Goal: Task Accomplishment & Management: Use online tool/utility

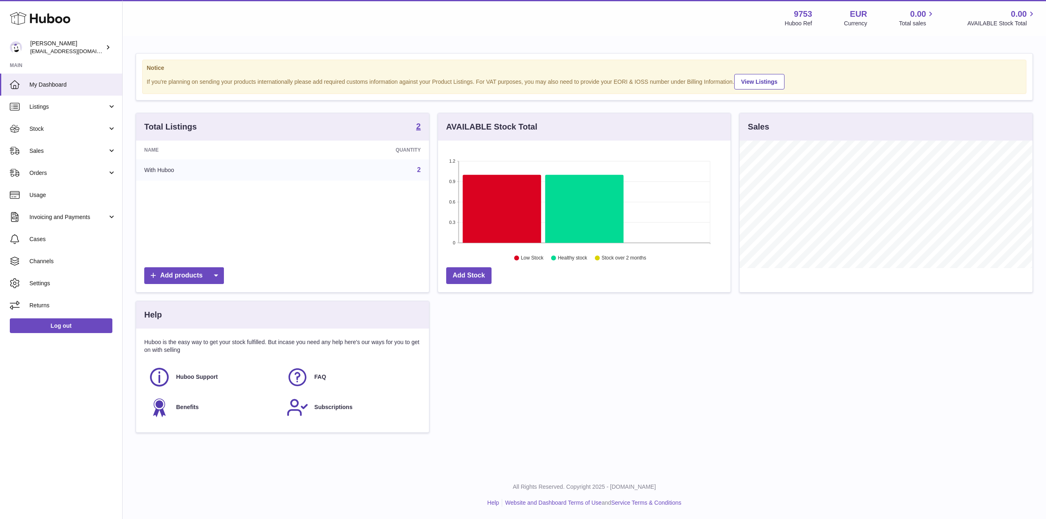
scroll to position [128, 293]
click at [61, 176] on span "Orders" at bounding box center [68, 173] width 78 height 8
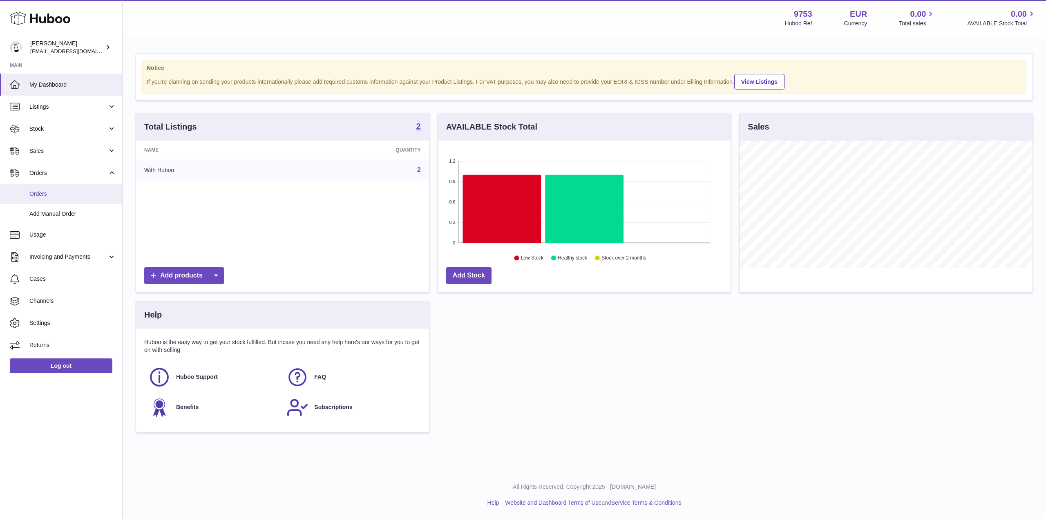
click at [71, 202] on link "Orders" at bounding box center [61, 194] width 122 height 20
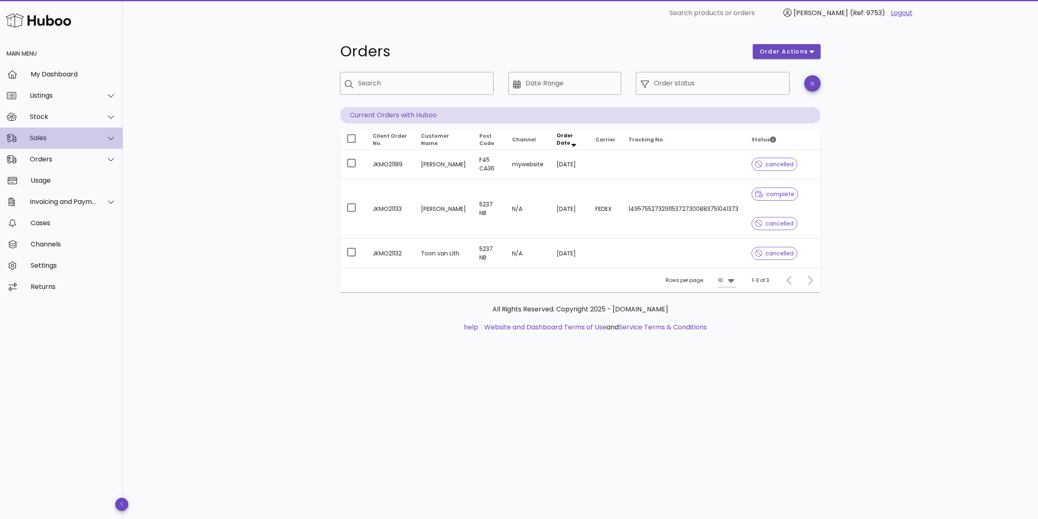
click at [43, 143] on div "Sales" at bounding box center [61, 138] width 123 height 21
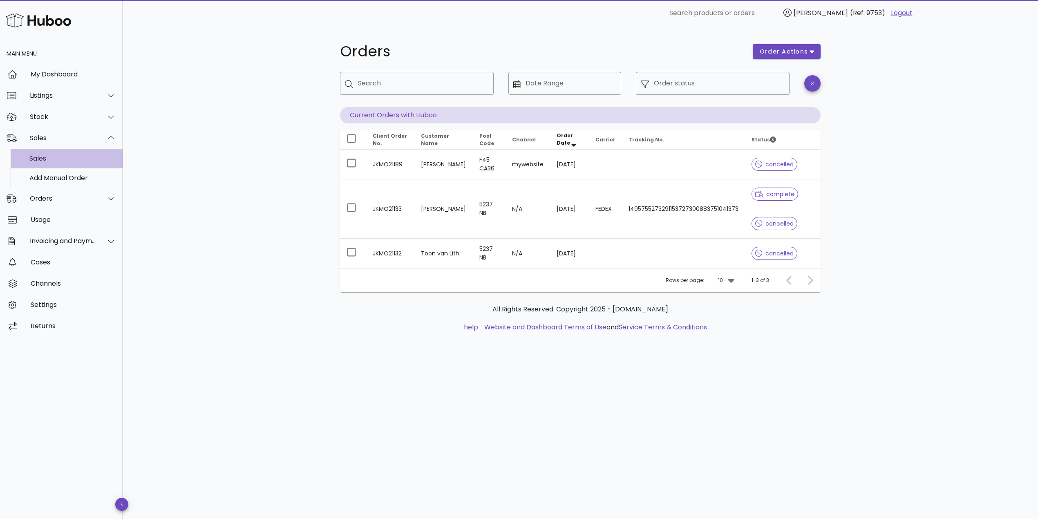
click at [65, 159] on div "Sales" at bounding box center [72, 159] width 87 height 8
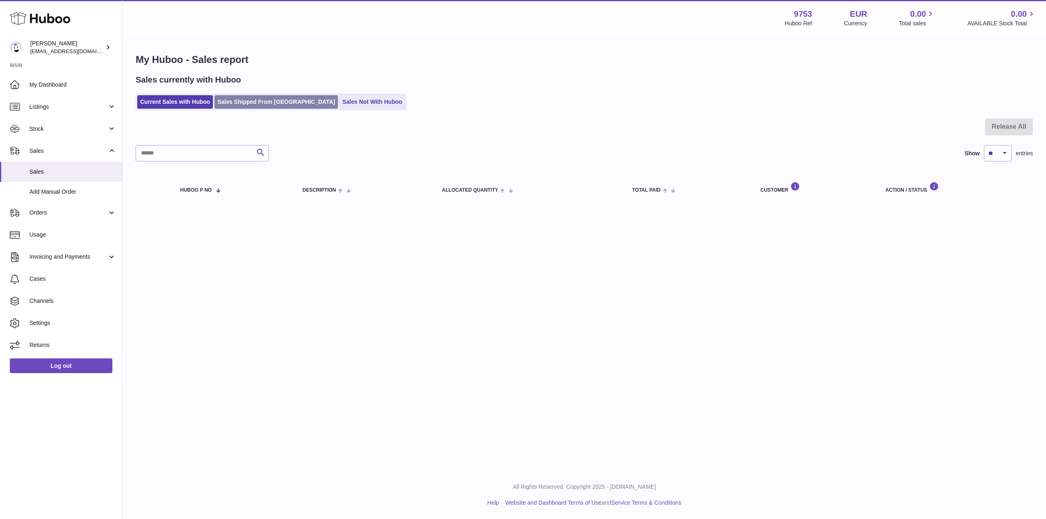
click at [269, 101] on link "Sales Shipped From Huboo" at bounding box center [276, 101] width 123 height 13
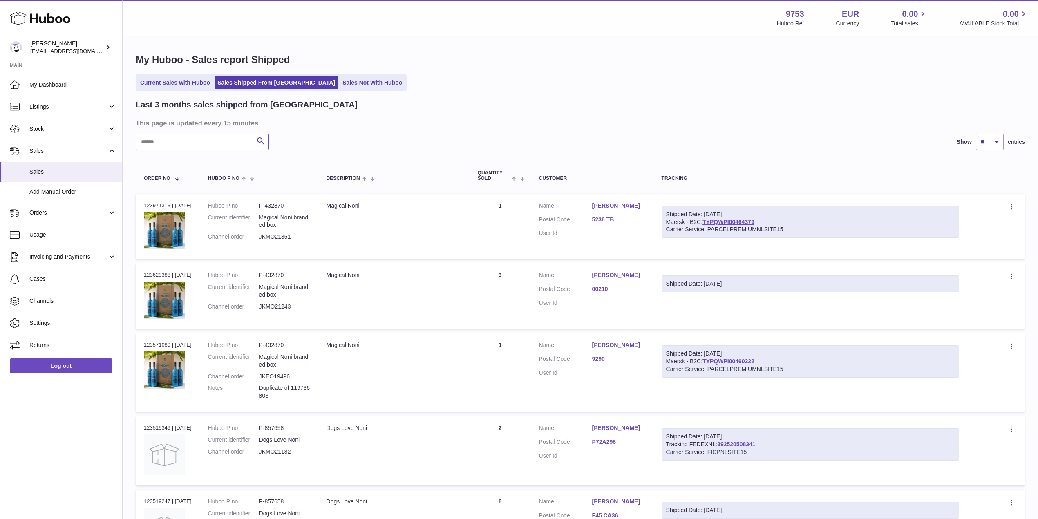
click at [180, 145] on input "text" at bounding box center [202, 142] width 133 height 16
paste input "**********"
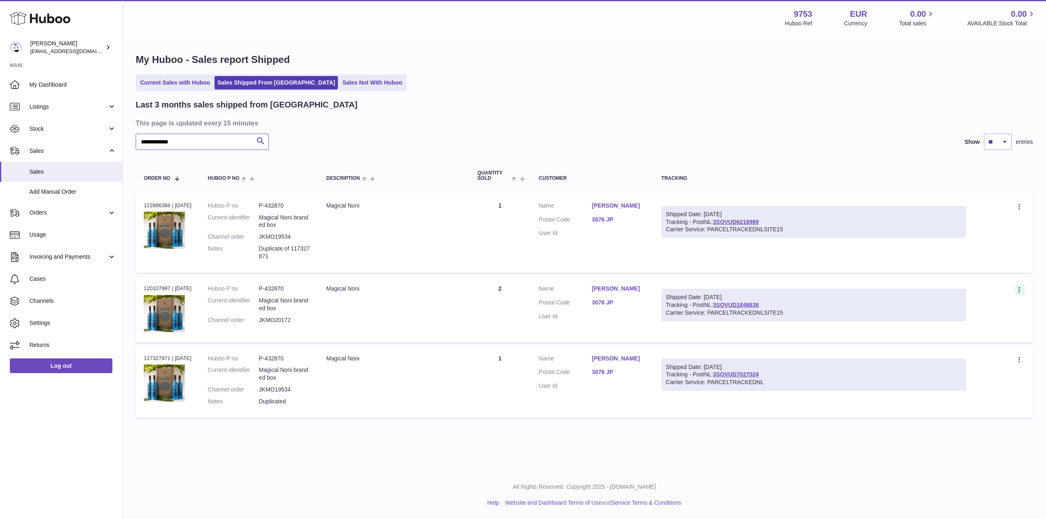
type input "**********"
click at [1019, 288] on icon at bounding box center [1020, 291] width 9 height 8
click at [602, 285] on link "Edlyn Ostiana" at bounding box center [618, 289] width 53 height 8
click at [757, 114] on div at bounding box center [523, 259] width 1046 height 519
click at [1021, 289] on icon at bounding box center [1020, 291] width 9 height 8
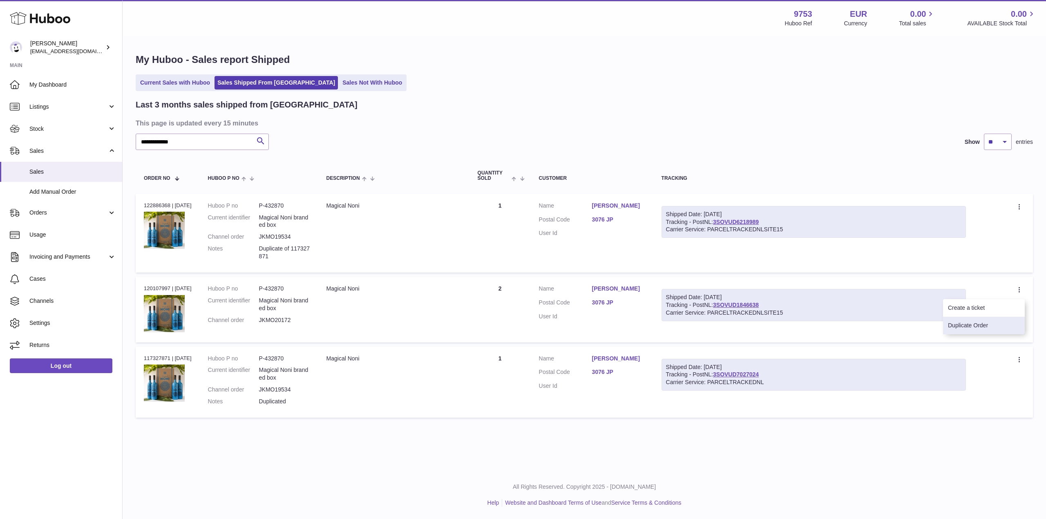
click at [957, 327] on li "Duplicate Order" at bounding box center [984, 326] width 82 height 18
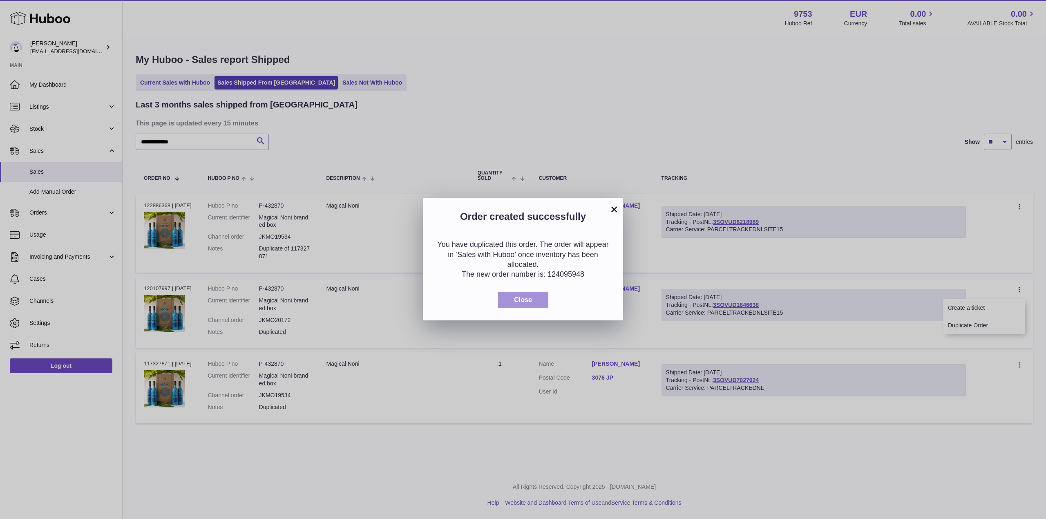
click at [532, 300] on button "Close" at bounding box center [523, 300] width 51 height 17
